Goal: Communication & Community: Answer question/provide support

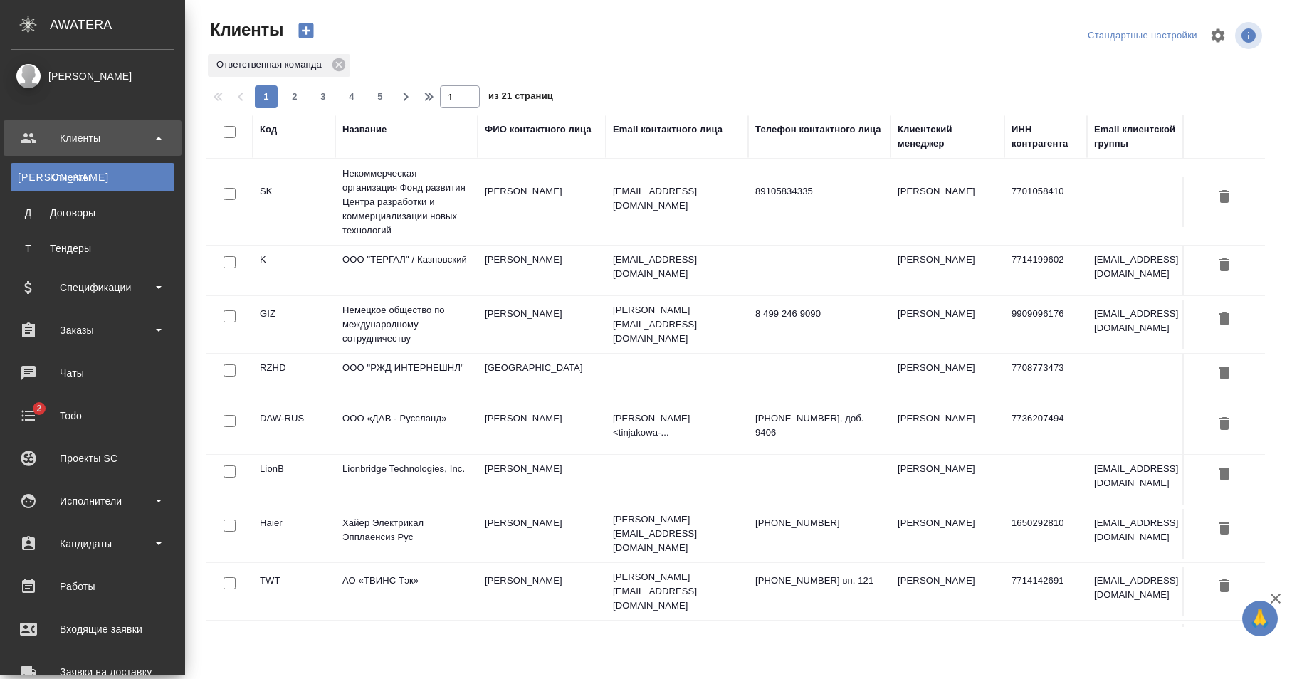
select select "RU"
click at [80, 375] on div "Чаты" at bounding box center [93, 372] width 164 height 21
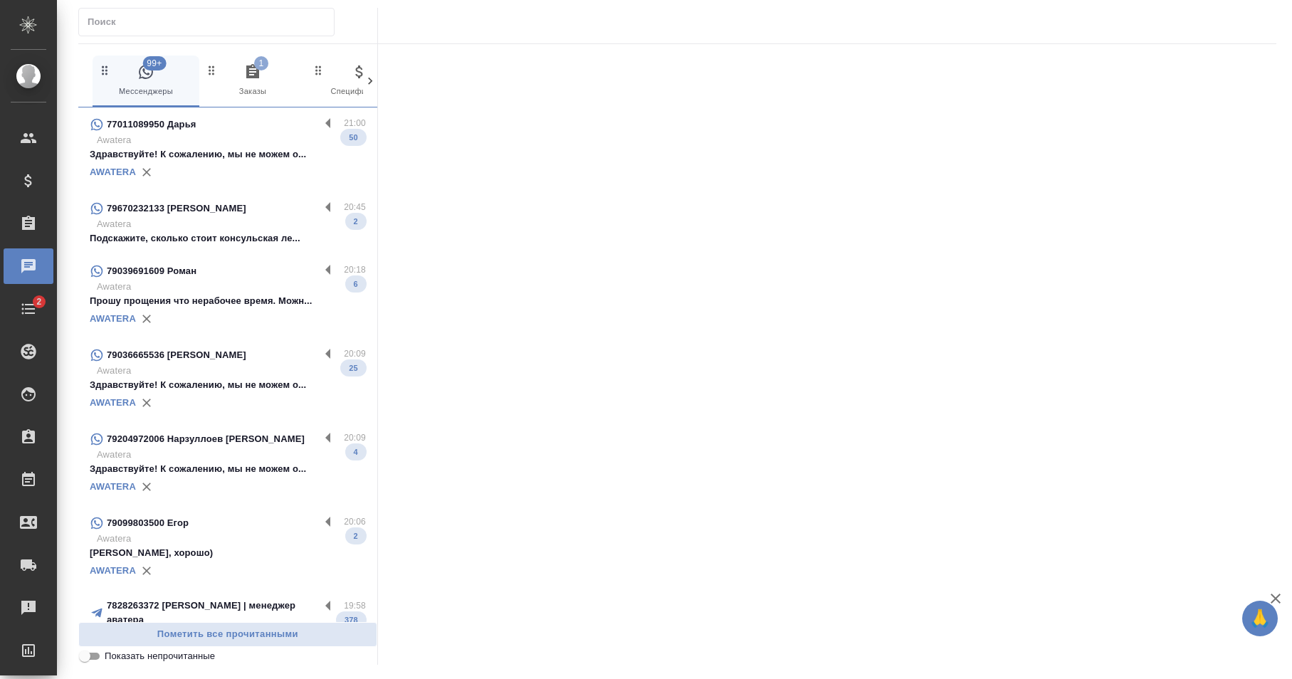
click at [229, 26] on input "text" at bounding box center [211, 22] width 246 height 20
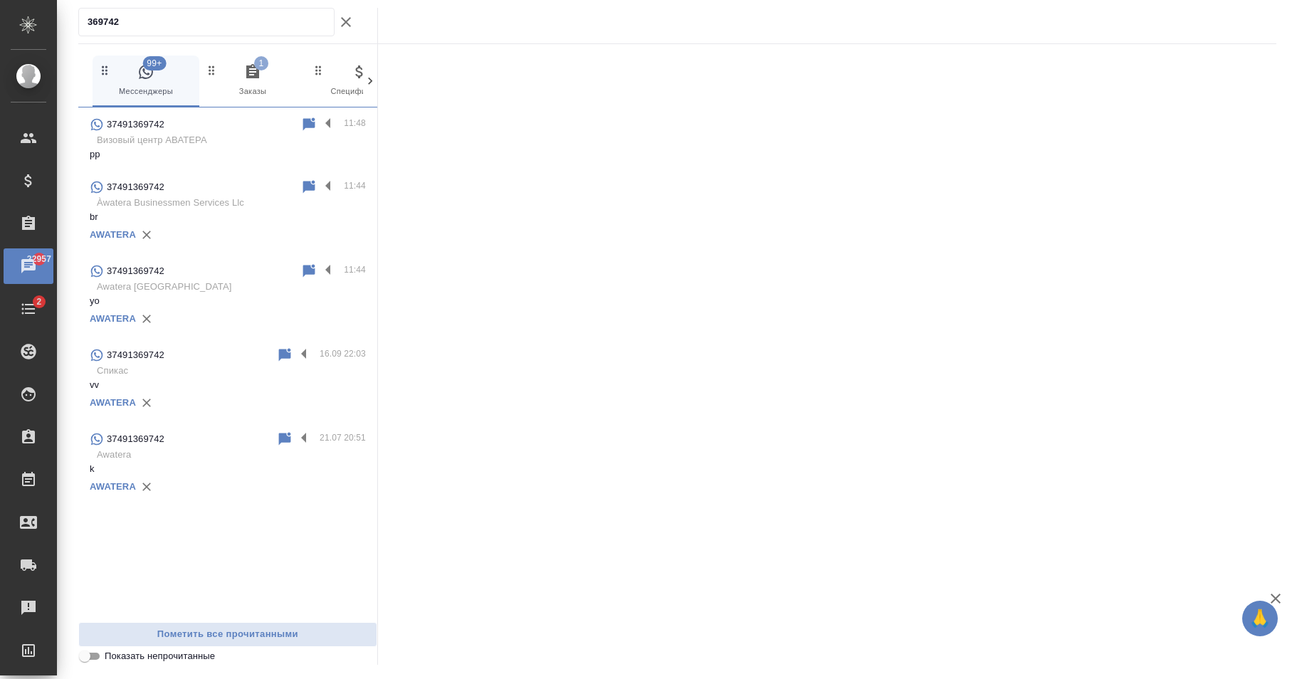
type input "369742"
click at [258, 159] on p "pp" at bounding box center [228, 154] width 276 height 14
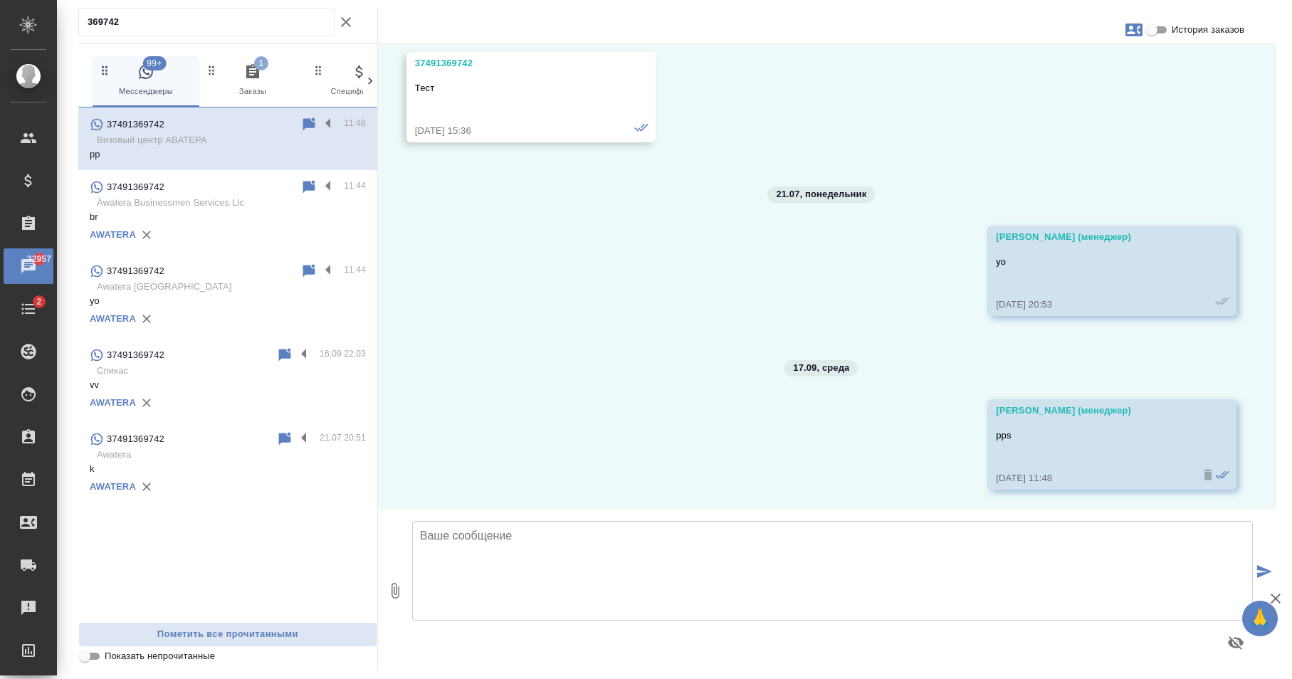
scroll to position [56, 0]
click at [747, 580] on textarea at bounding box center [832, 571] width 840 height 100
type textarea "kk"
click at [659, 571] on textarea "kk" at bounding box center [832, 571] width 840 height 100
click at [224, 301] on p "yo" at bounding box center [228, 301] width 276 height 14
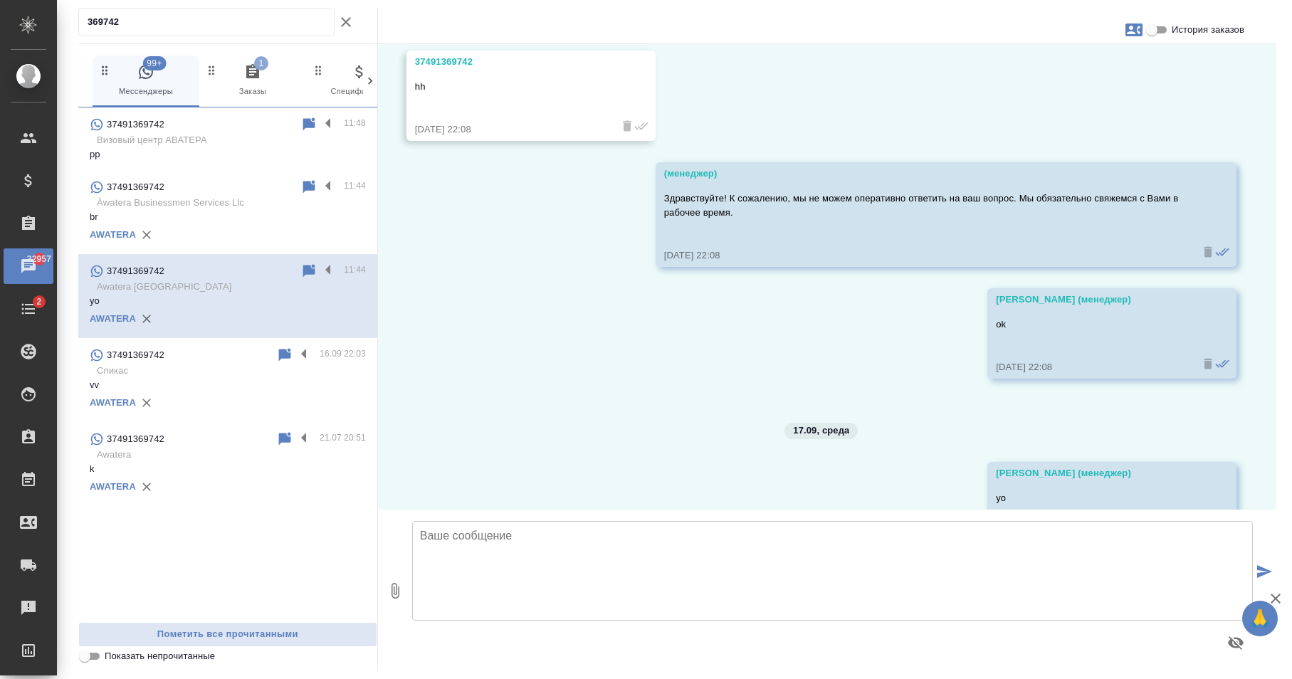
scroll to position [120, 0]
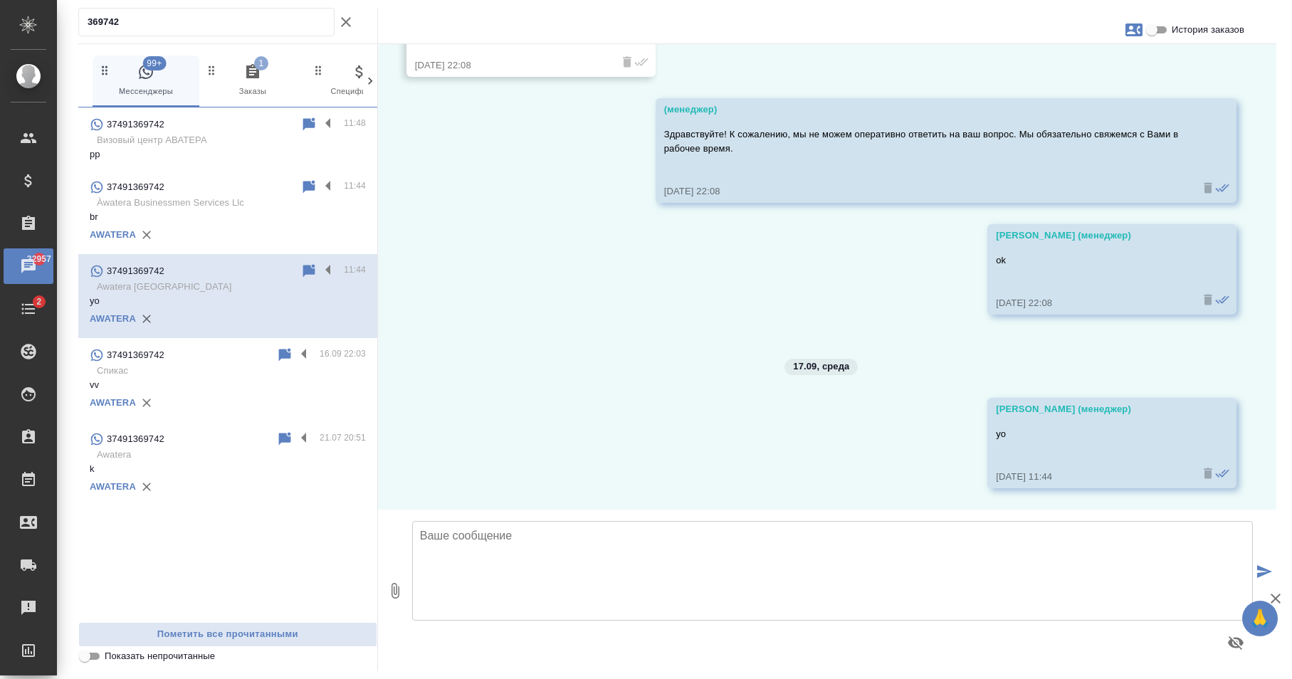
click at [628, 554] on textarea at bounding box center [832, 571] width 840 height 100
type textarea "kk"
click at [1259, 569] on icon "submit" at bounding box center [1264, 571] width 15 height 13
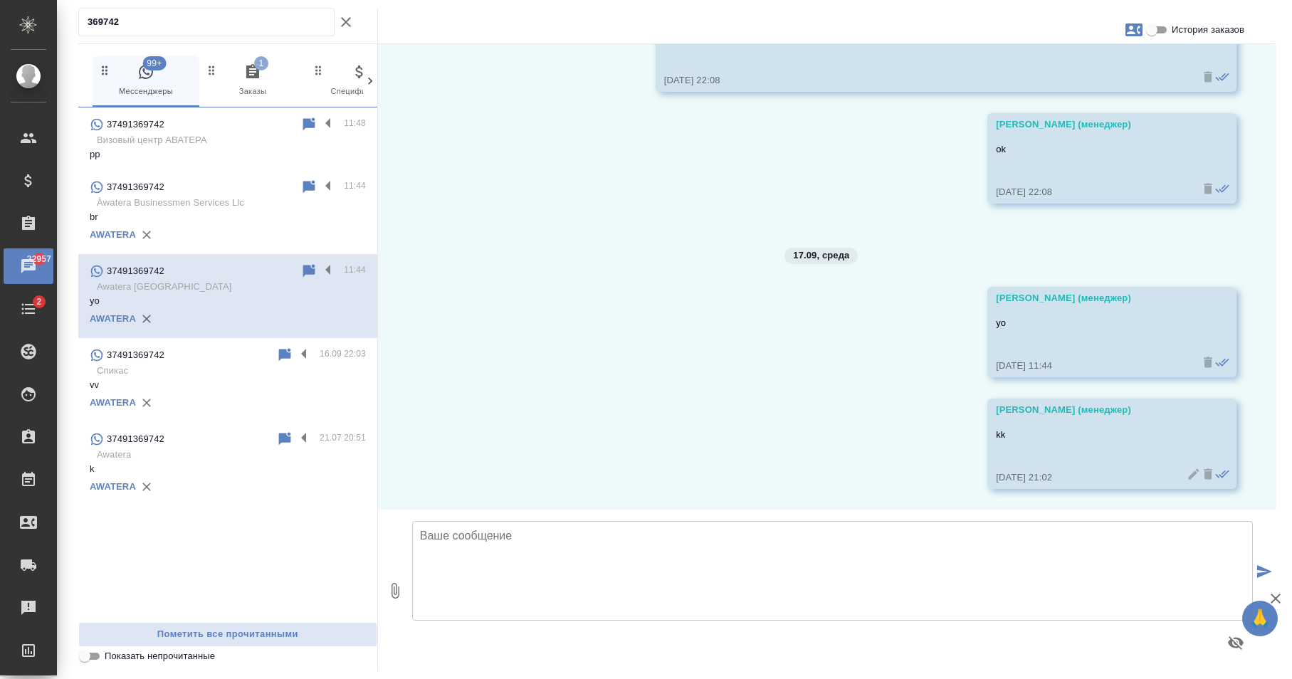
scroll to position [231, 0]
click at [1186, 473] on icon at bounding box center [1193, 473] width 14 height 14
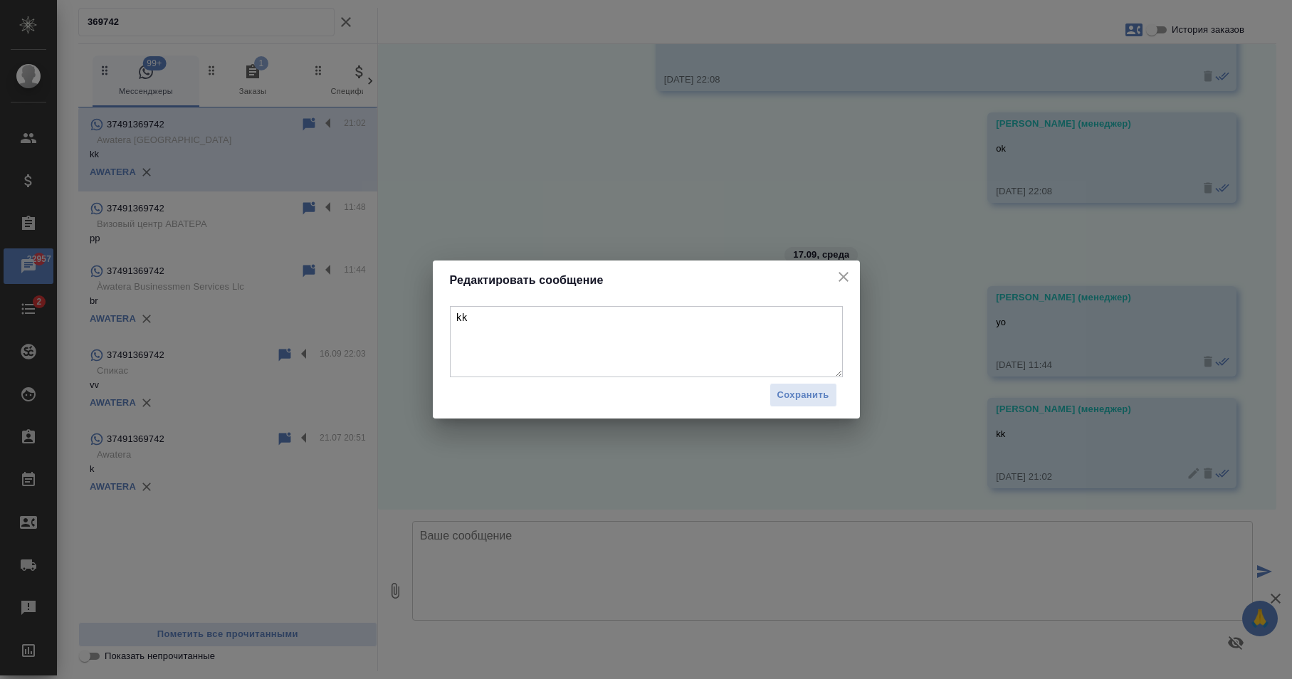
click at [633, 318] on textarea "kk" at bounding box center [646, 341] width 393 height 71
type textarea "kkk"
click at [788, 390] on span "Сохранить" at bounding box center [803, 395] width 52 height 16
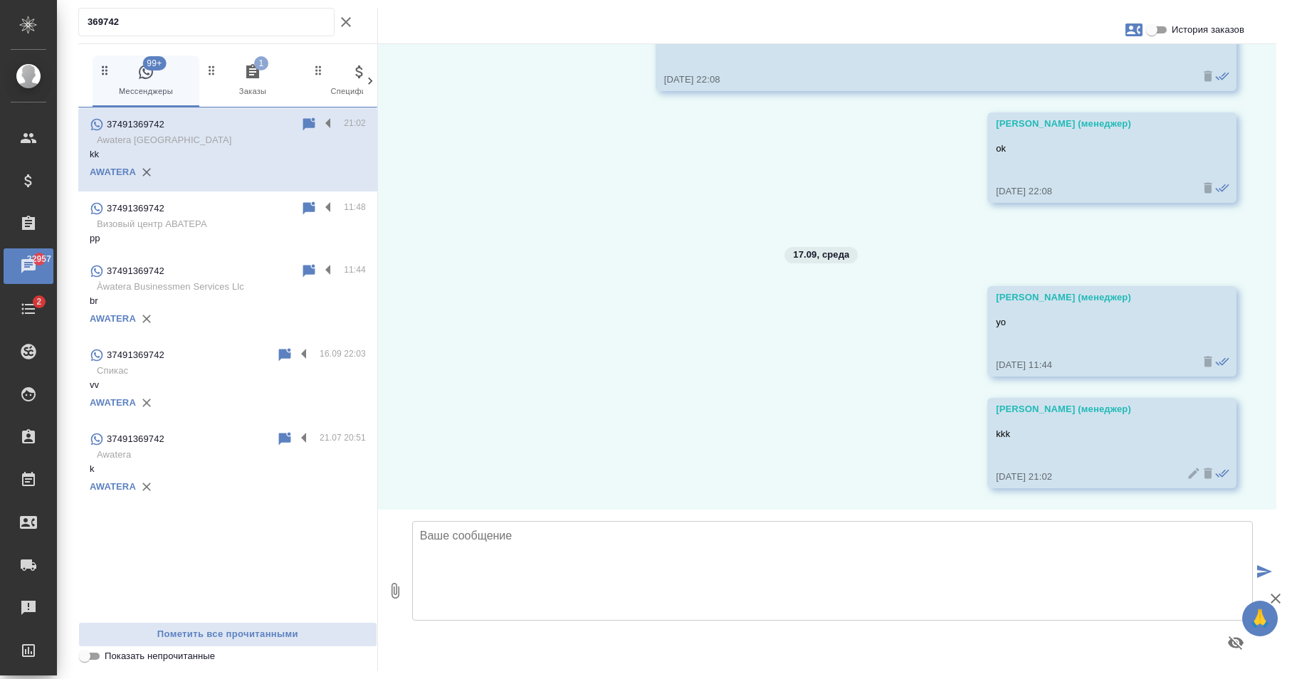
click at [1203, 470] on icon at bounding box center [1207, 473] width 9 height 11
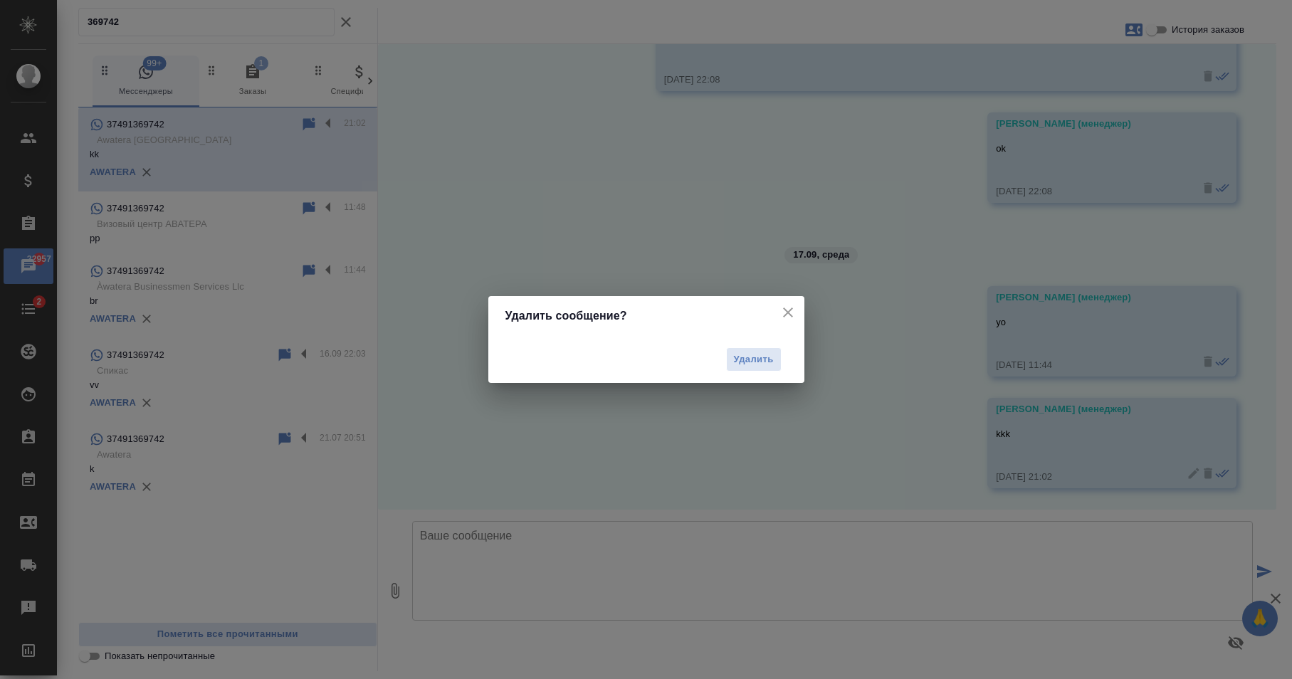
click at [769, 361] on span "Удалить" at bounding box center [754, 360] width 40 height 16
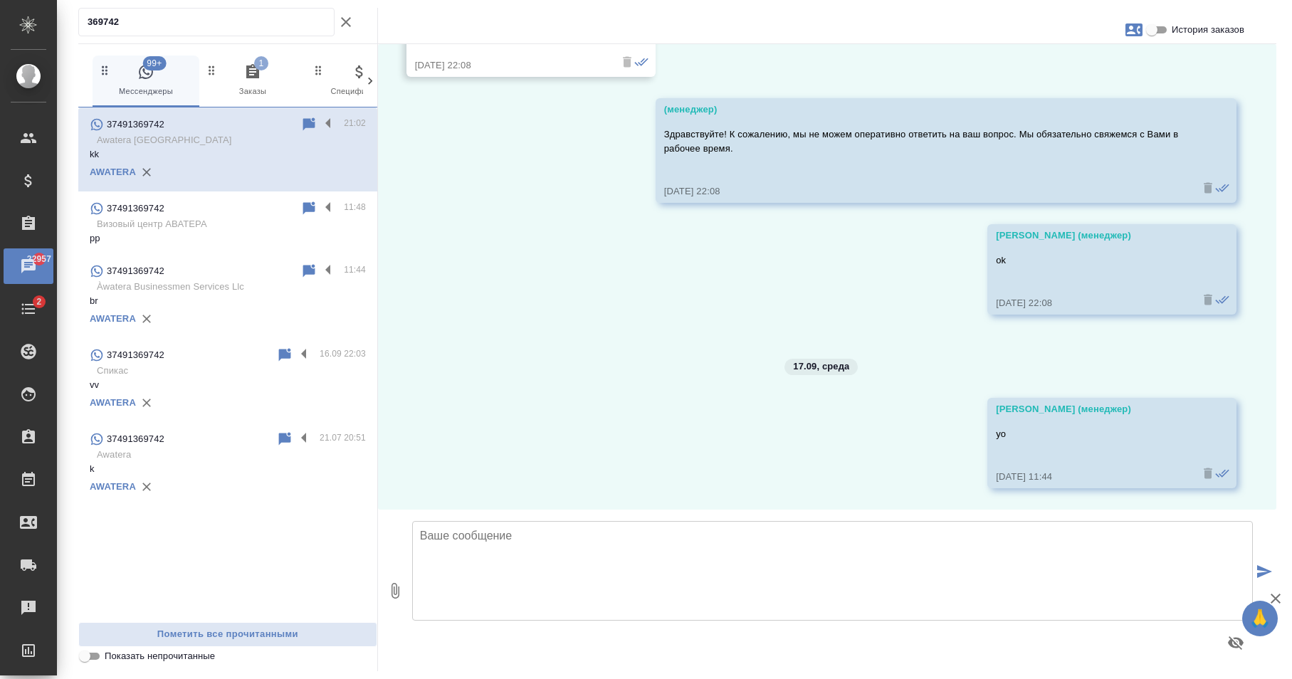
scroll to position [120, 0]
click at [510, 162] on div "16.09, вторник 37491369742 hh 16.09.25, 22:08 (менеджер) Здравствуйте! К сожале…" at bounding box center [827, 276] width 898 height 465
click at [153, 85] on span "99+ Мессенджеры" at bounding box center [145, 80] width 95 height 35
click at [348, 23] on icon "button" at bounding box center [345, 22] width 17 height 17
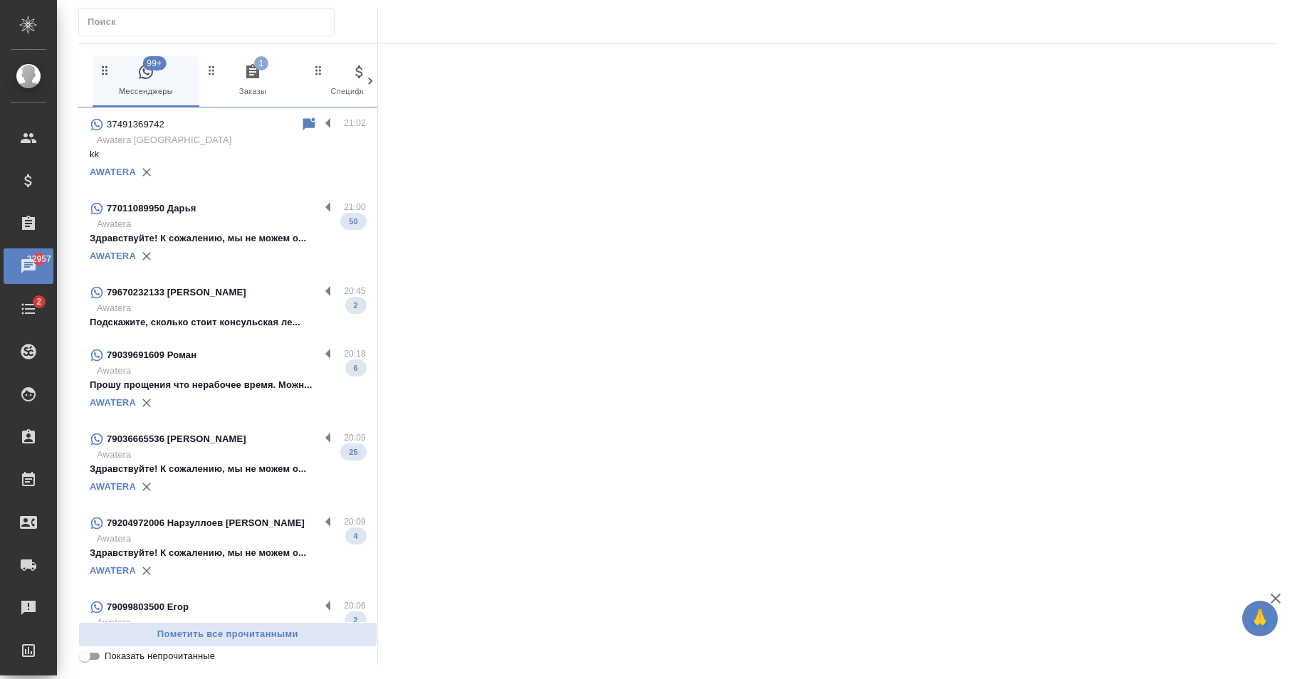
click at [253, 218] on p "Awatera" at bounding box center [231, 224] width 269 height 14
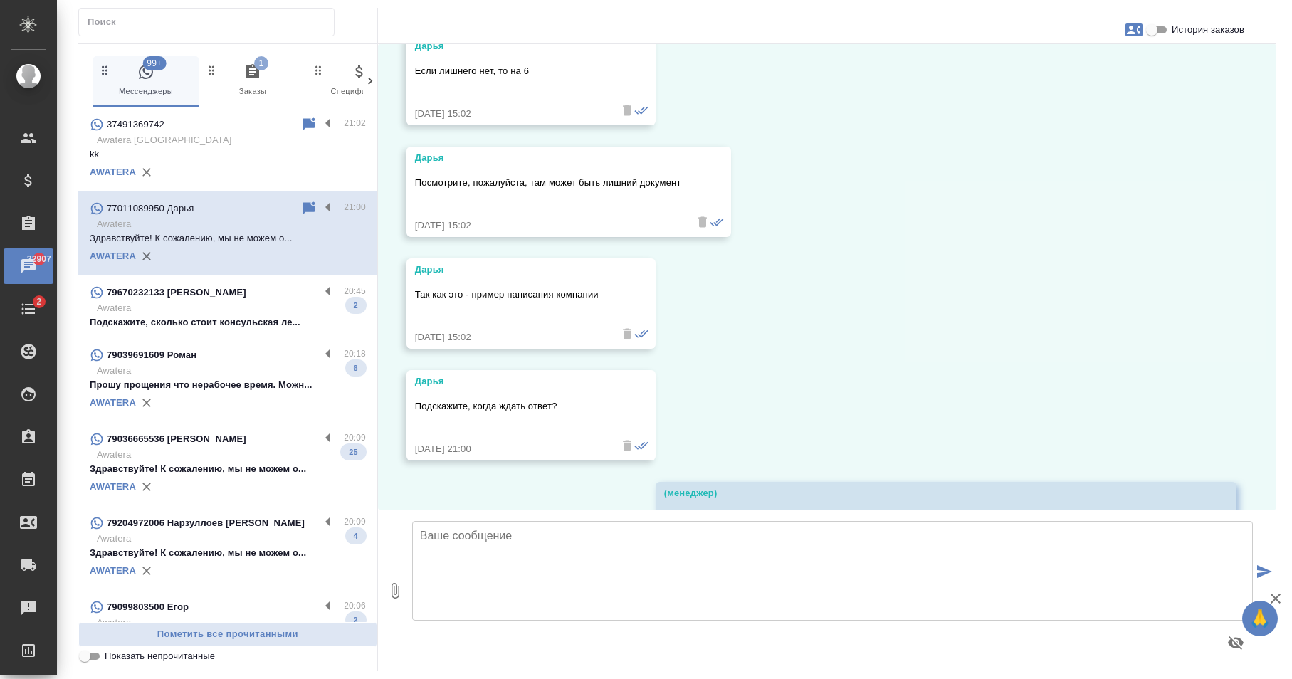
scroll to position [11194, 0]
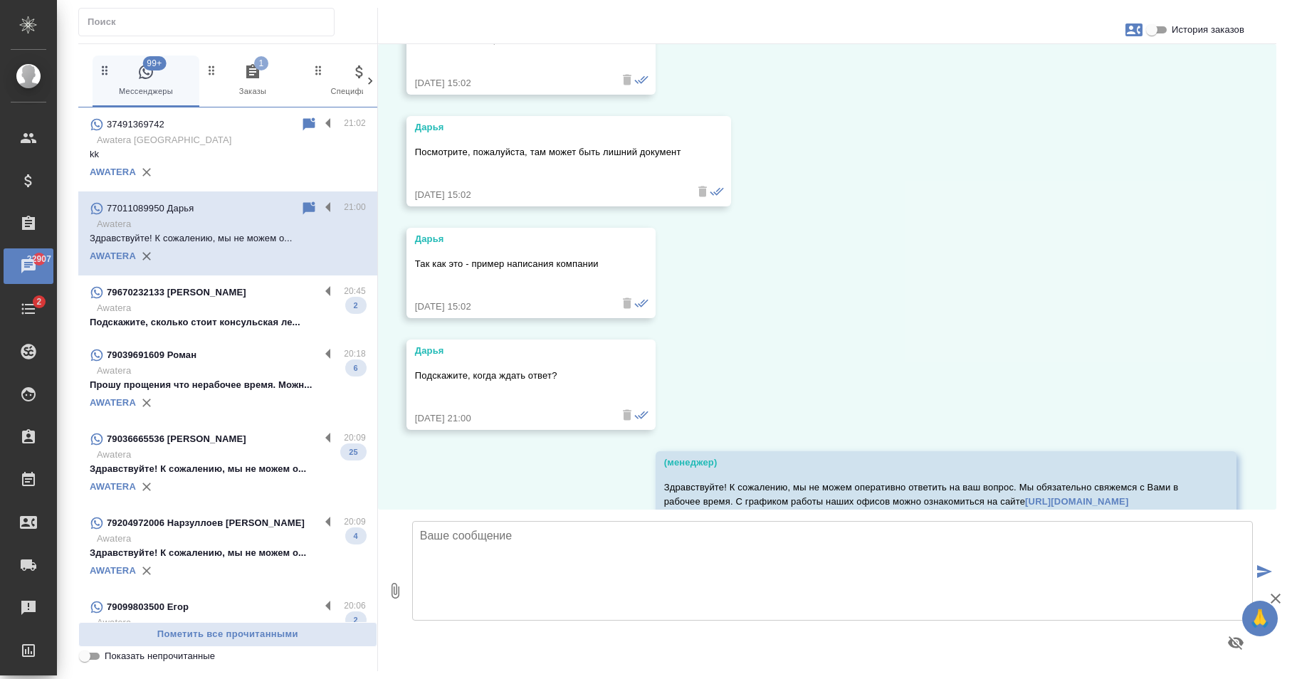
scroll to position [11194, 0]
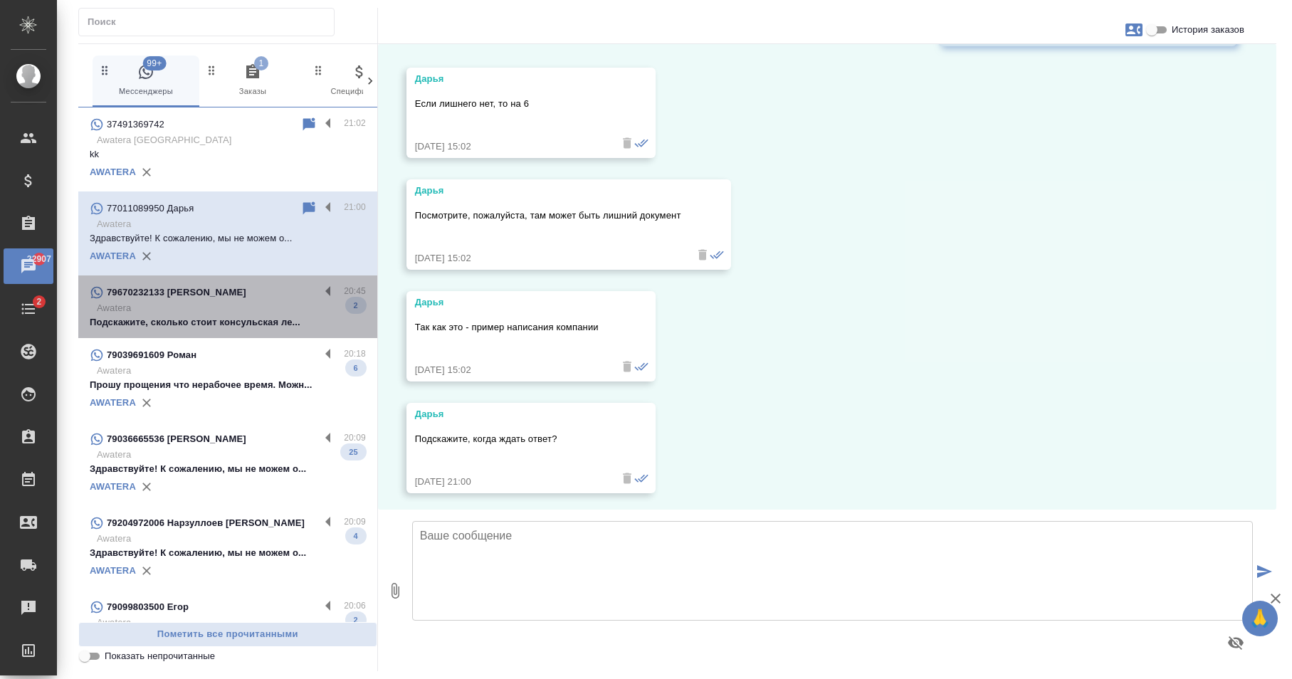
click at [268, 307] on p "Awatera" at bounding box center [231, 308] width 269 height 14
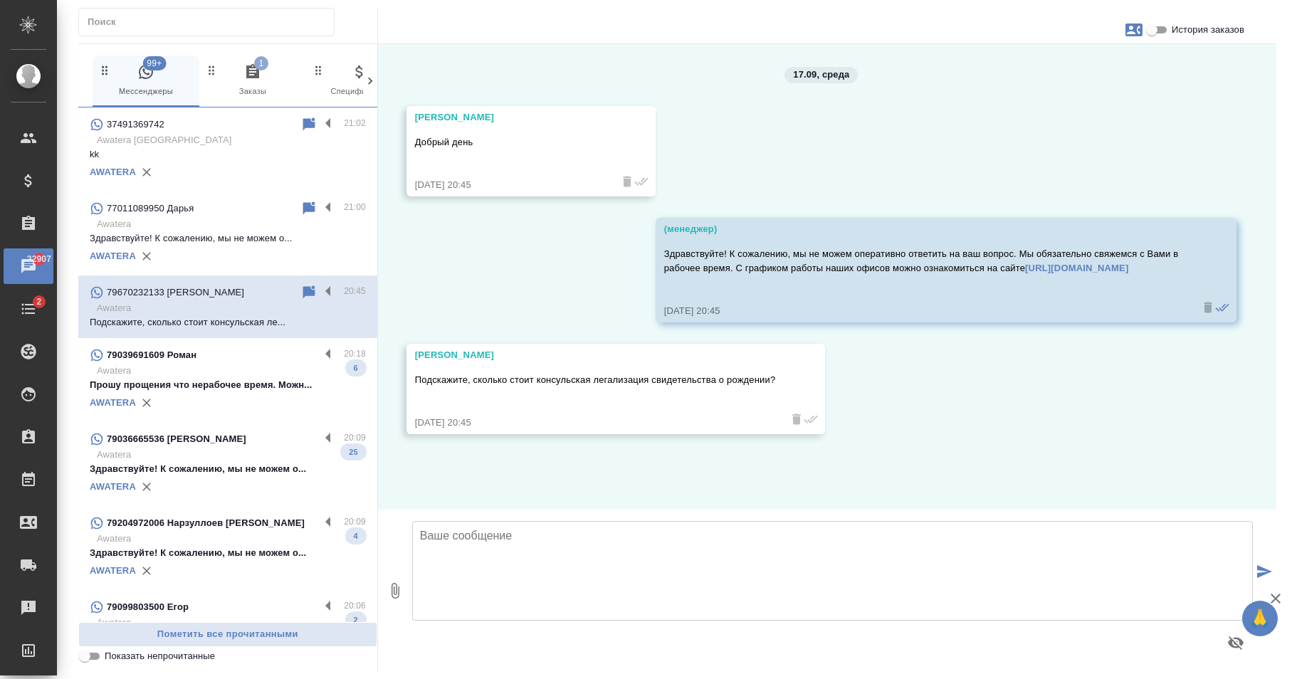
scroll to position [0, 0]
click at [234, 366] on p "Awatera" at bounding box center [231, 371] width 269 height 14
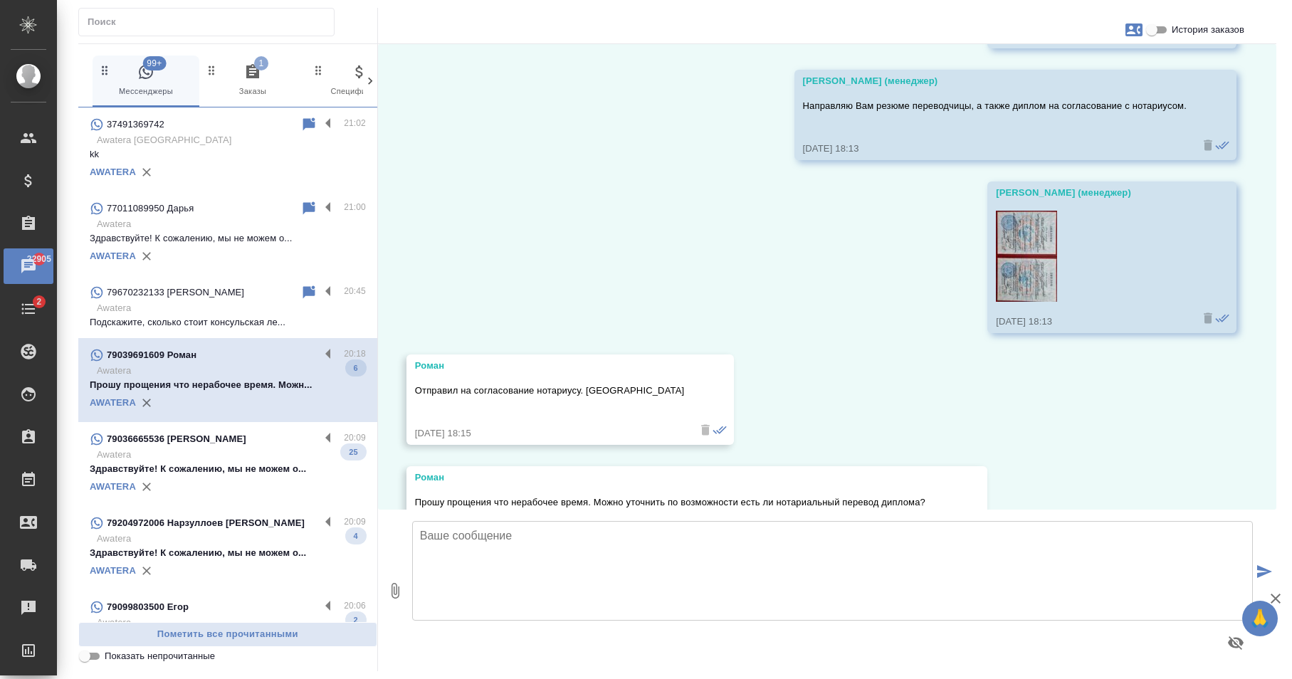
scroll to position [1373, 0]
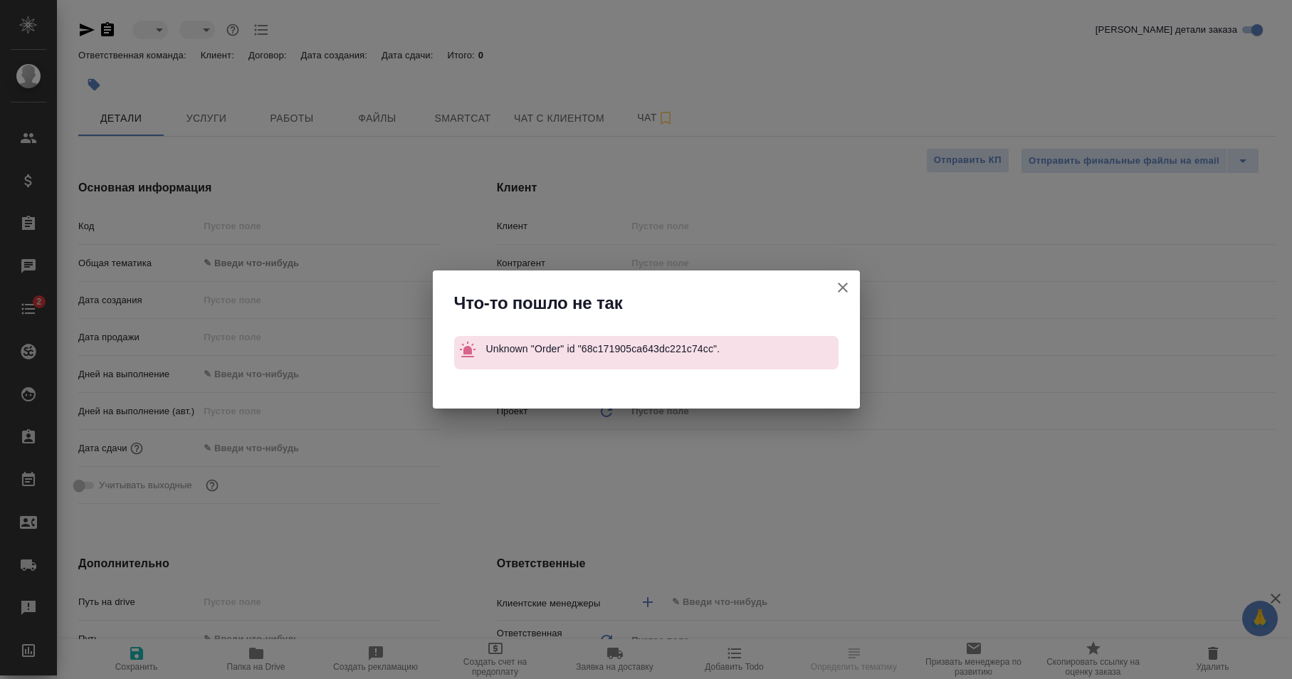
select select "RU"
type textarea "x"
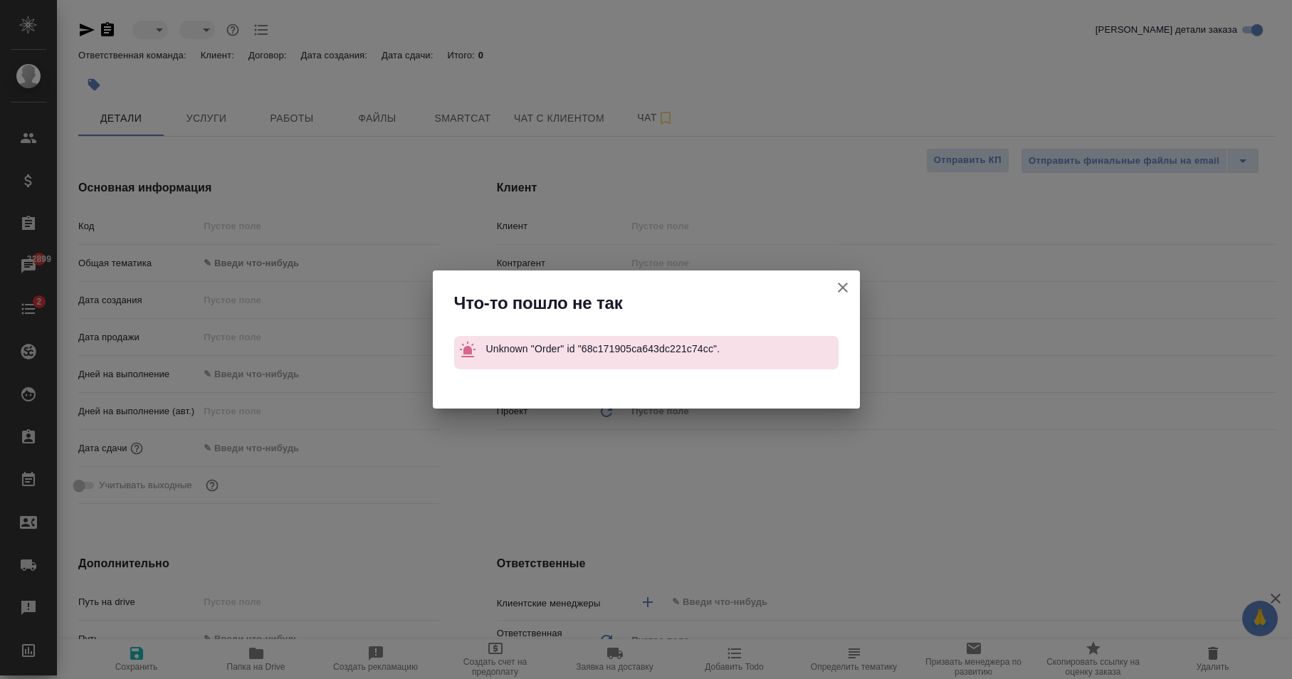
type textarea "x"
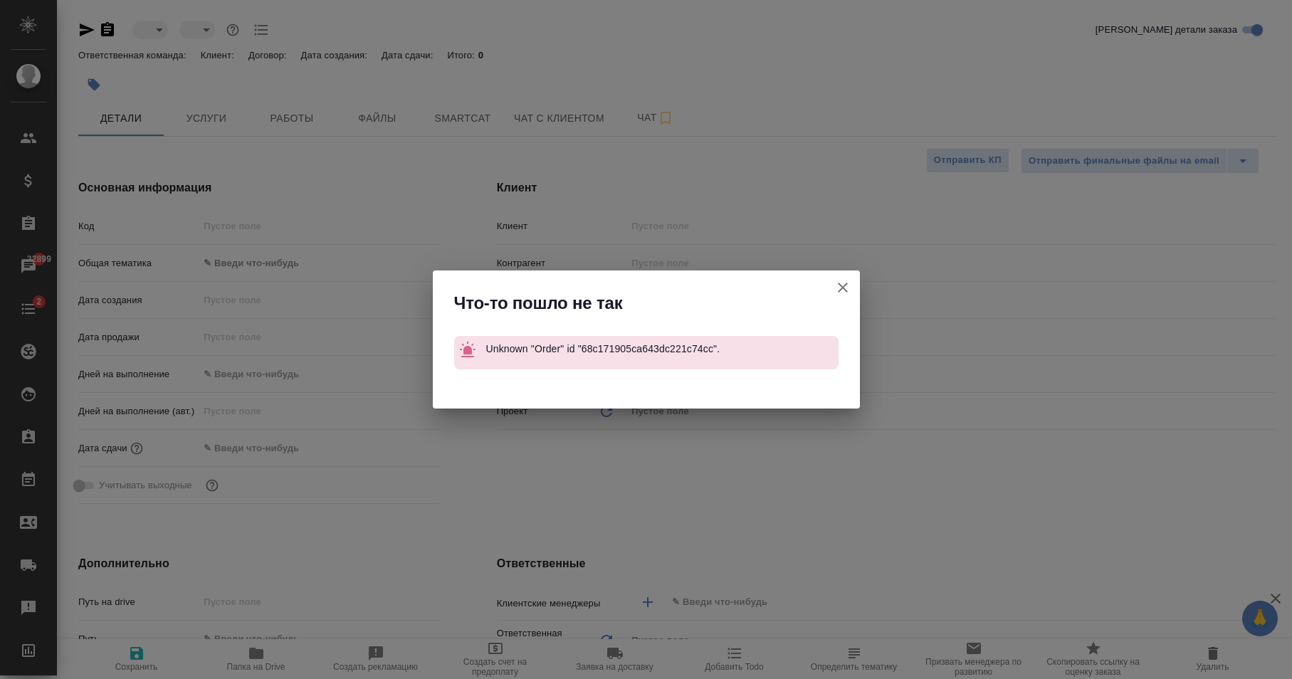
type textarea "x"
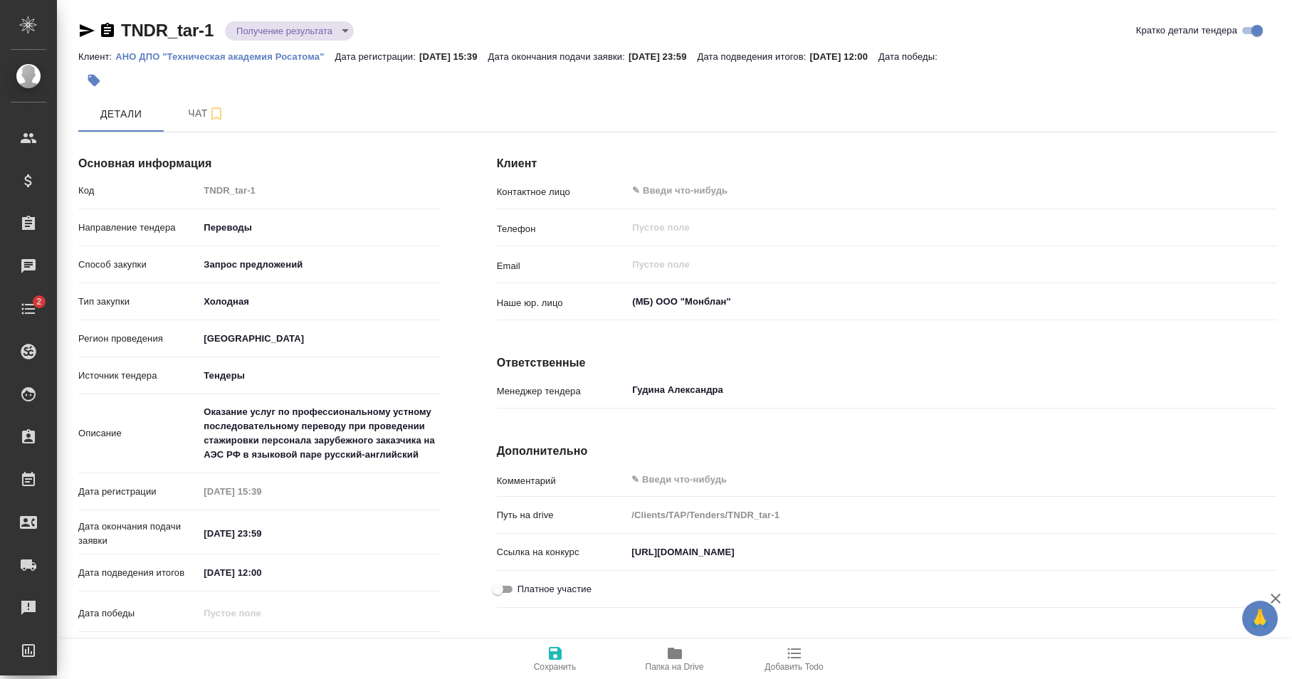
click at [603, 114] on div "Детали Чат" at bounding box center [677, 114] width 1198 height 36
click at [511, 229] on p "Телефон" at bounding box center [562, 229] width 130 height 14
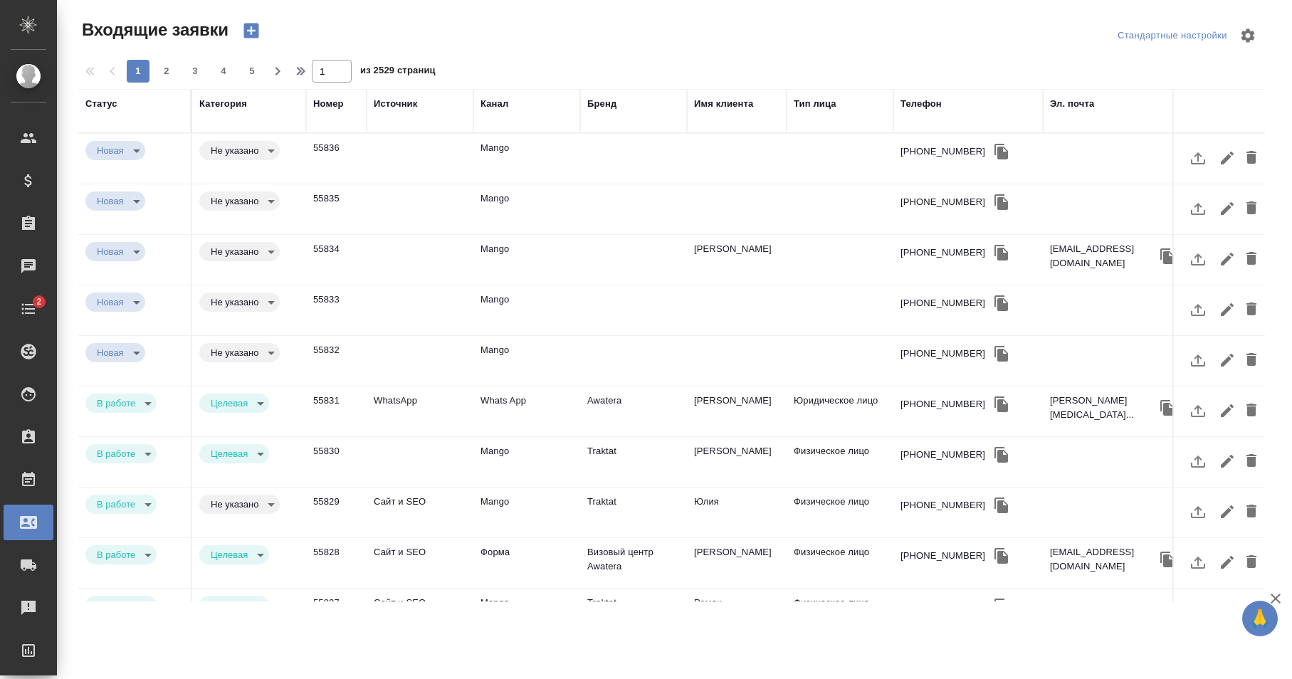
select select "RU"
click at [431, 154] on td at bounding box center [419, 159] width 107 height 50
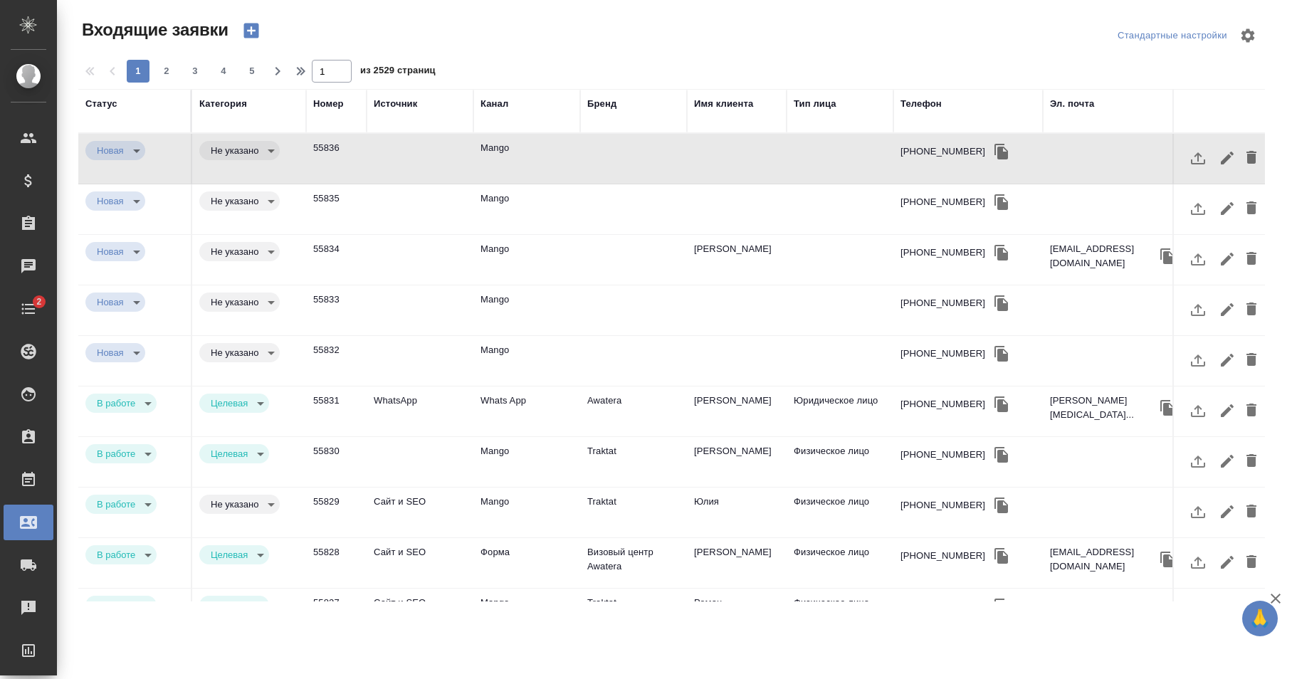
click at [431, 154] on td at bounding box center [419, 159] width 107 height 50
click at [263, 149] on body "🙏 .cls-1 fill:#fff; AWATERA [PERSON_NAME] Спецификации Заказы 22899 Чаты 2 Todo…" at bounding box center [646, 339] width 1292 height 679
click at [559, 54] on div at bounding box center [646, 339] width 1292 height 679
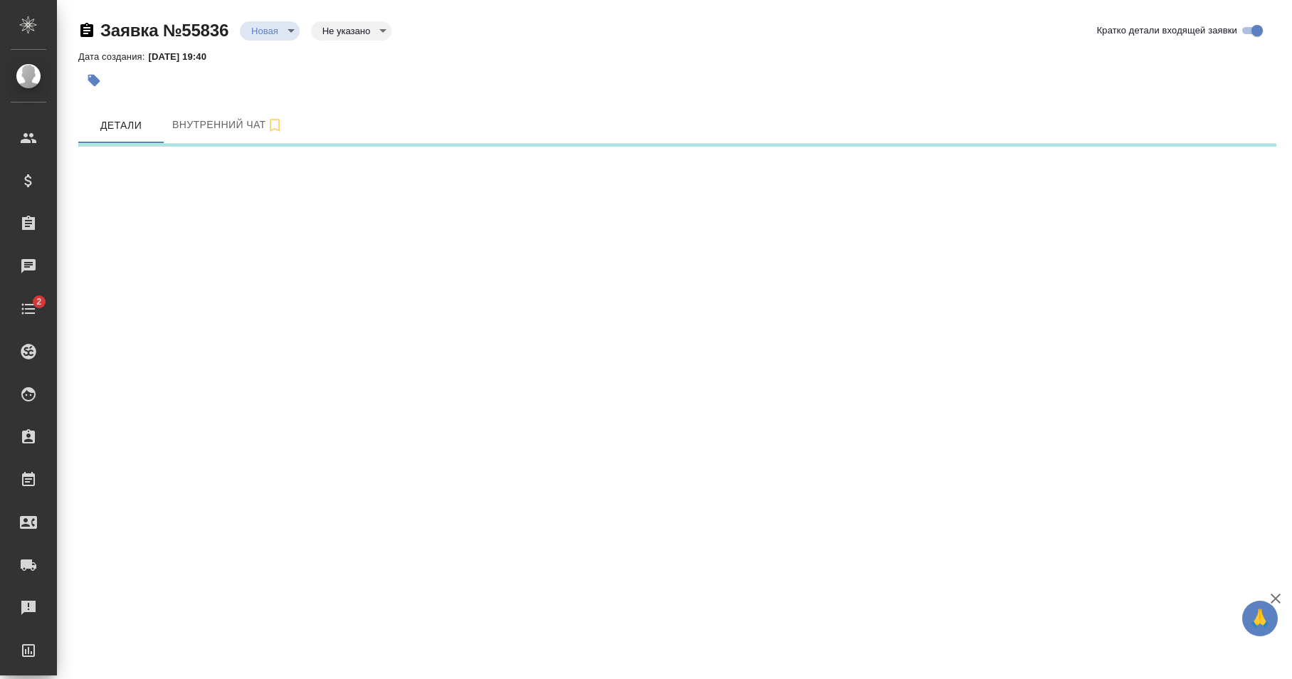
select select "RU"
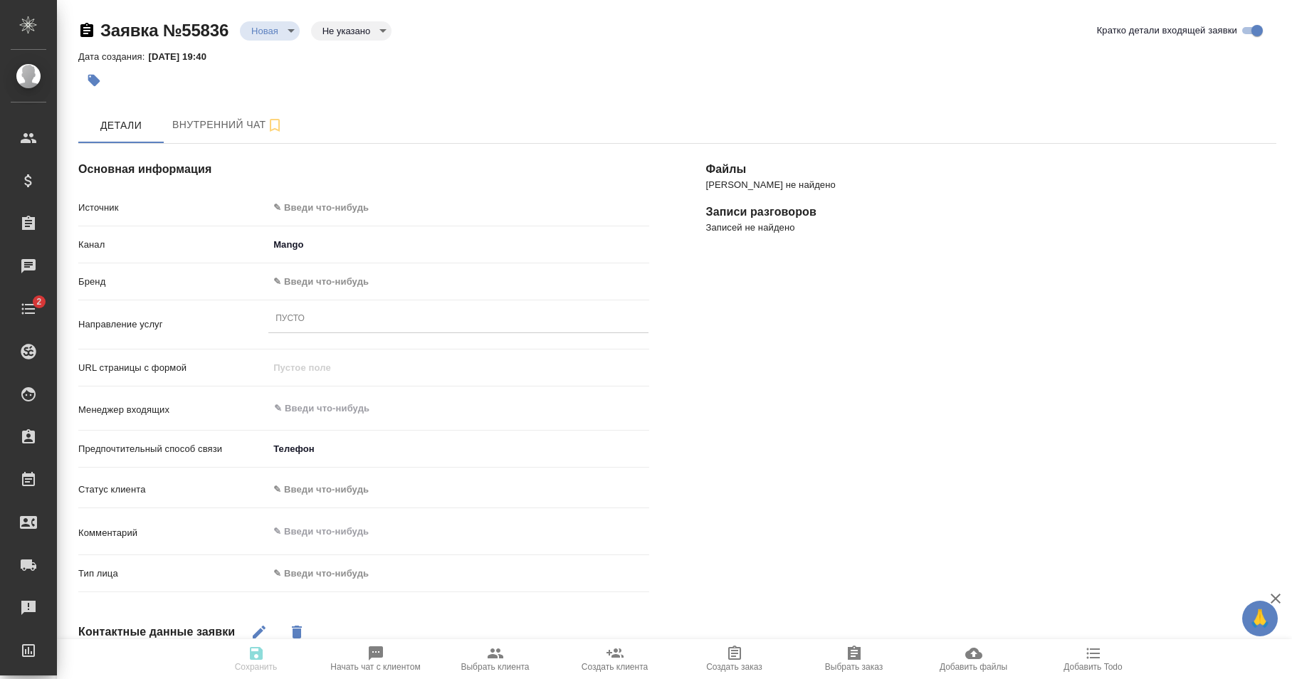
click at [361, 35] on body "🙏 .cls-1 fill:#fff; AWATERA [PERSON_NAME] Спецификации Заказы Чаты 2 Todo Проек…" at bounding box center [646, 339] width 1292 height 679
click at [591, 56] on div at bounding box center [646, 339] width 1292 height 679
click at [283, 33] on body "🙏 .cls-1 fill:#fff; AWATERA [PERSON_NAME] Спецификации Заказы Чаты 2 Todo Проек…" at bounding box center [646, 339] width 1292 height 679
click at [542, 66] on div at bounding box center [646, 339] width 1292 height 679
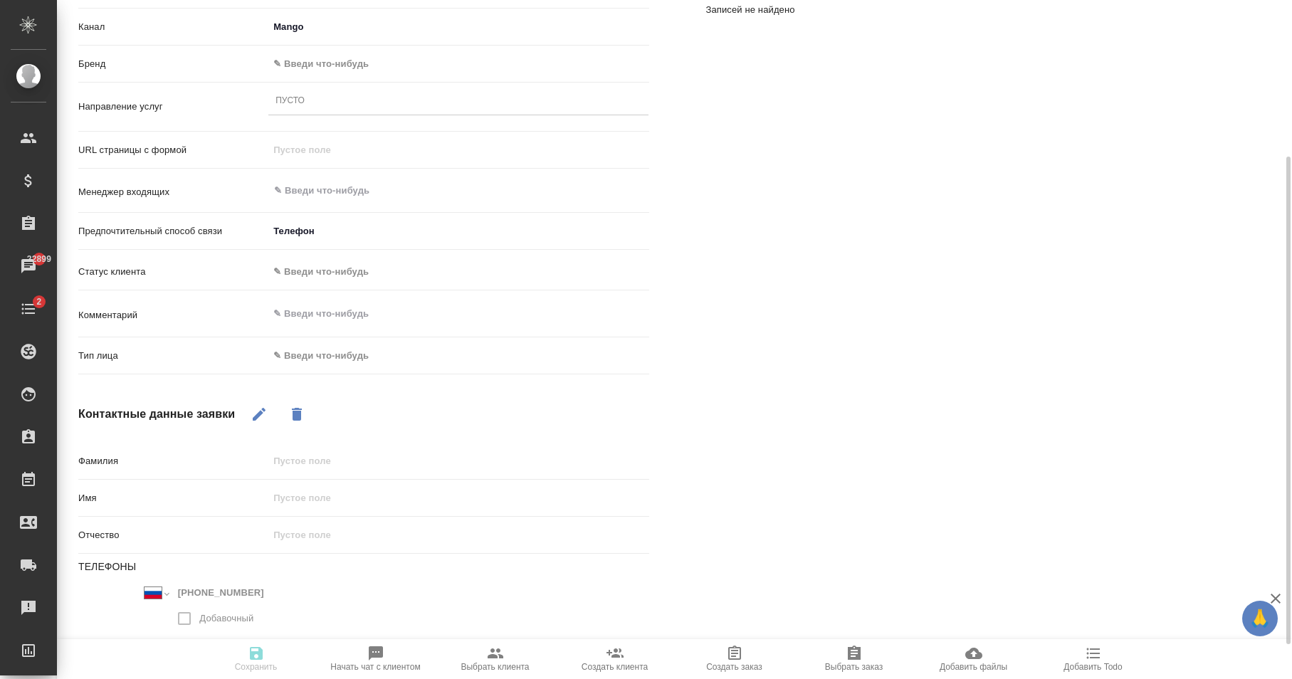
type textarea "x"
